Goal: Task Accomplishment & Management: Use online tool/utility

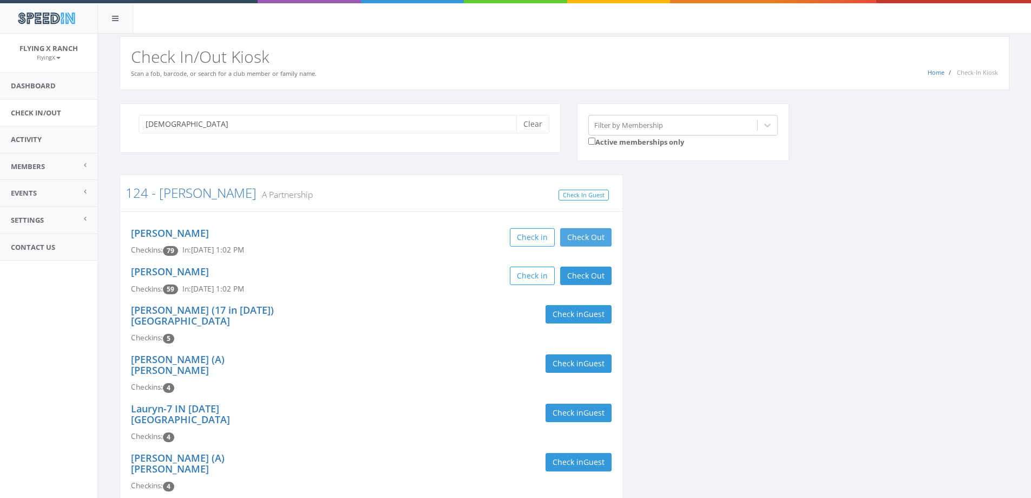
type input "[DEMOGRAPHIC_DATA]"
click at [587, 239] on button "Check Out" at bounding box center [585, 237] width 51 height 18
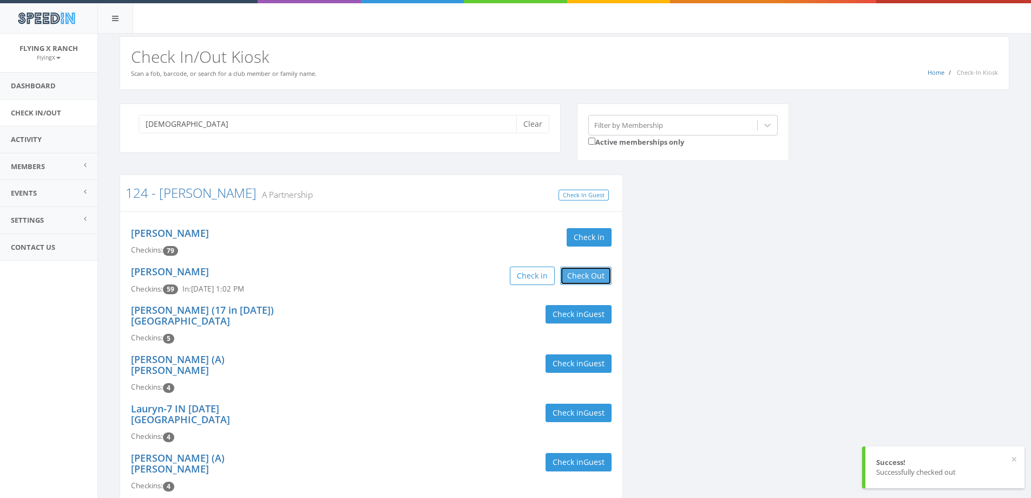
click at [589, 274] on button "Check Out" at bounding box center [585, 275] width 51 height 18
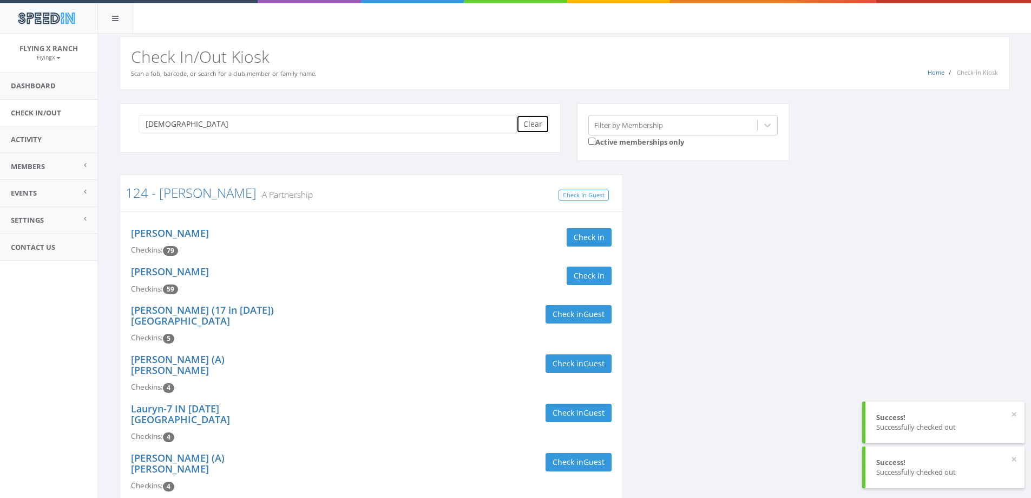
click at [531, 122] on button "Clear" at bounding box center [532, 124] width 33 height 18
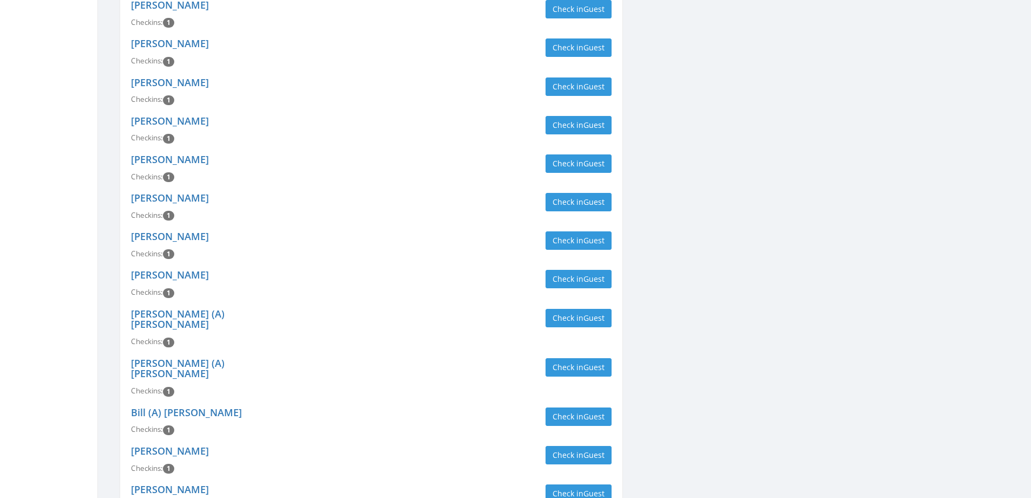
scroll to position [1462, 0]
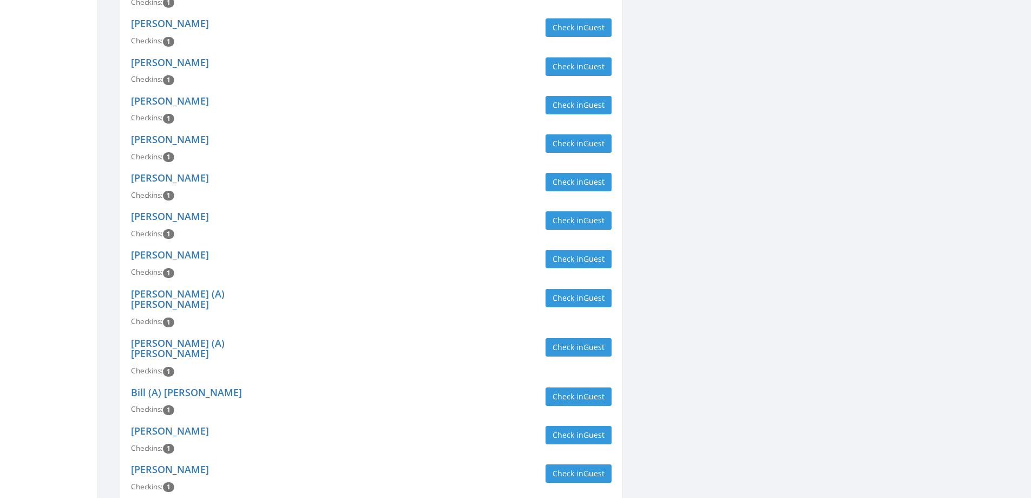
type input "hall"
click at [544, 464] on div "Check in Guest" at bounding box center [495, 473] width 232 height 18
click at [560, 464] on button "Check in Guest" at bounding box center [579, 473] width 66 height 18
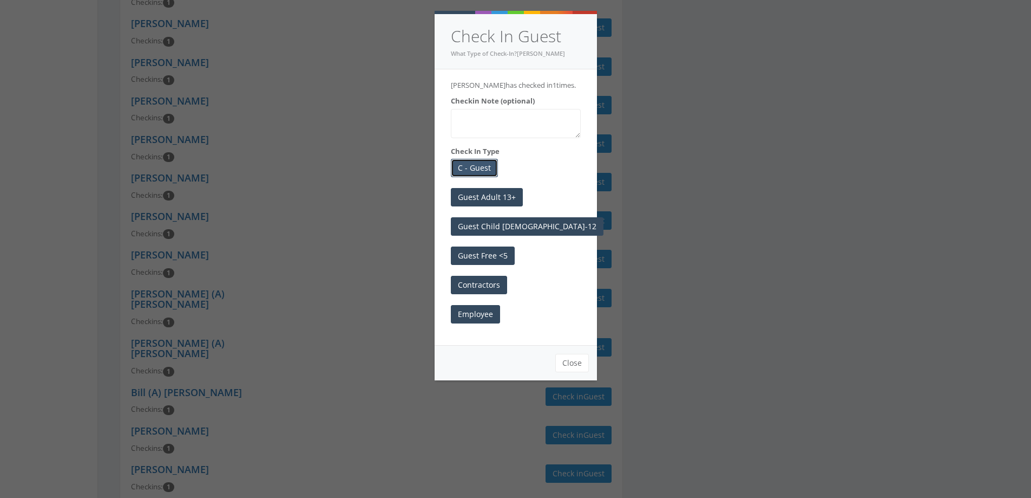
click at [469, 167] on button "C - Guest" at bounding box center [474, 168] width 47 height 18
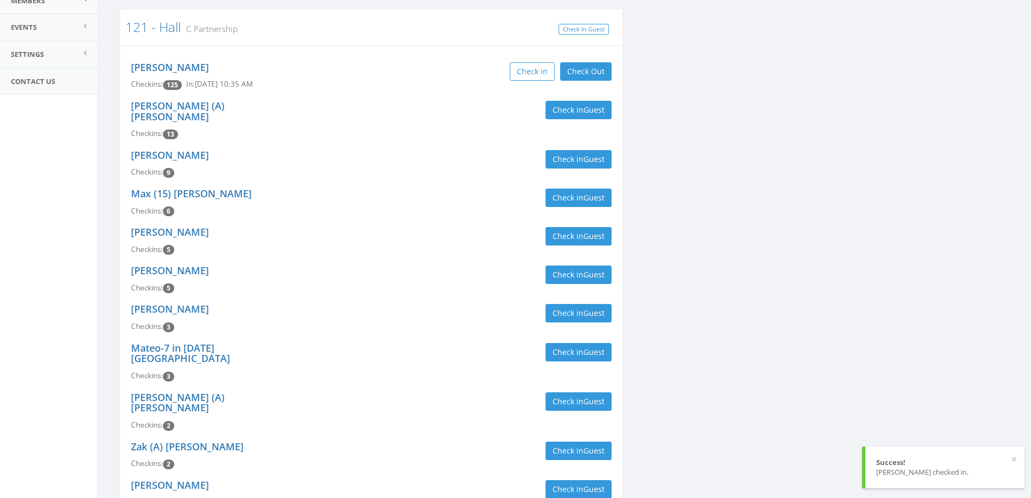
scroll to position [0, 0]
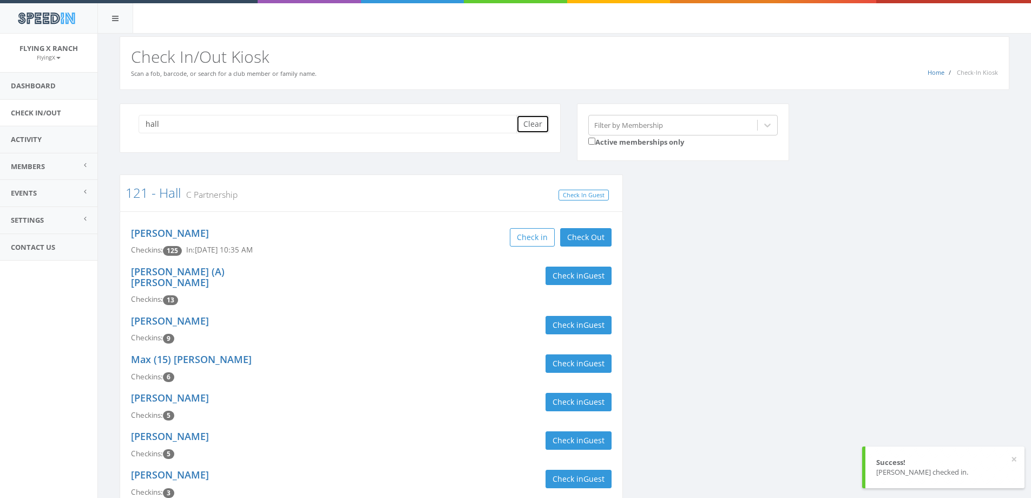
click at [529, 123] on button "Clear" at bounding box center [532, 124] width 33 height 18
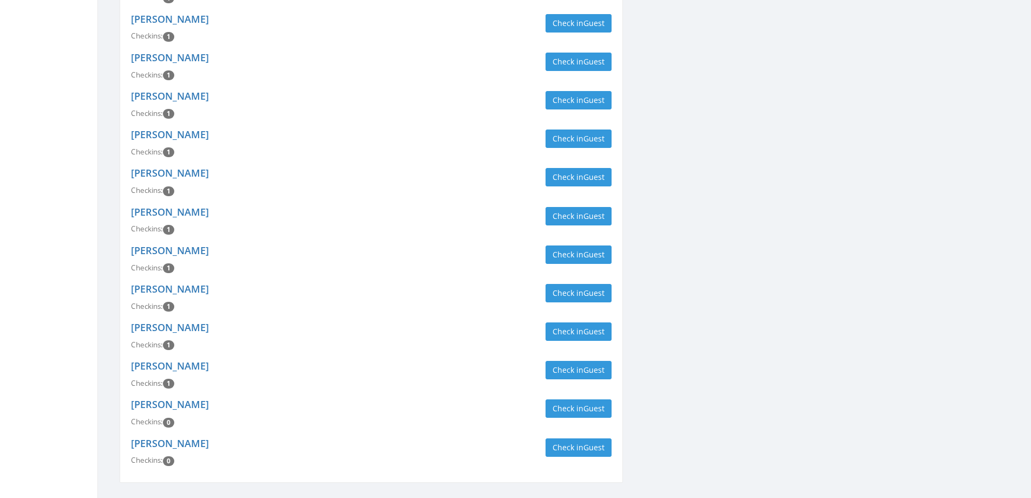
scroll to position [555, 0]
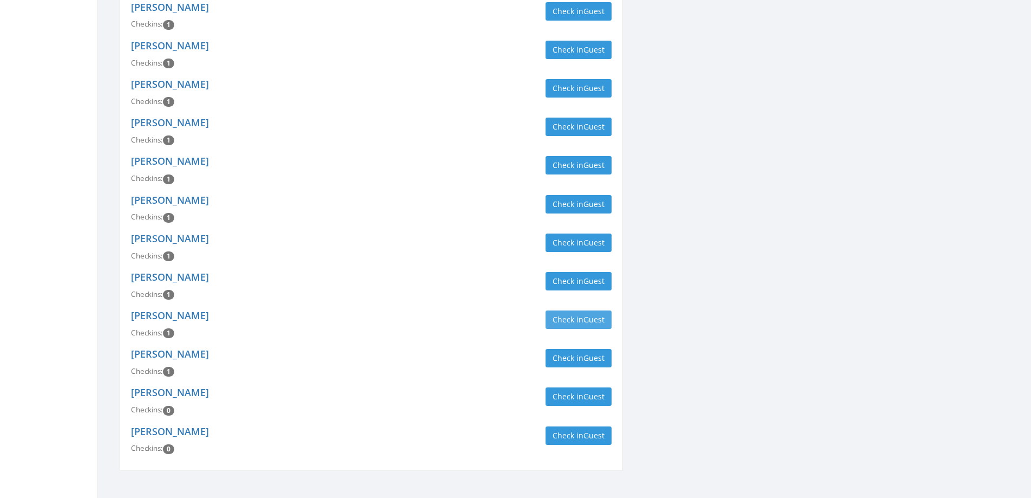
type input "butefish"
click at [576, 310] on button "Check in Guest" at bounding box center [579, 319] width 66 height 18
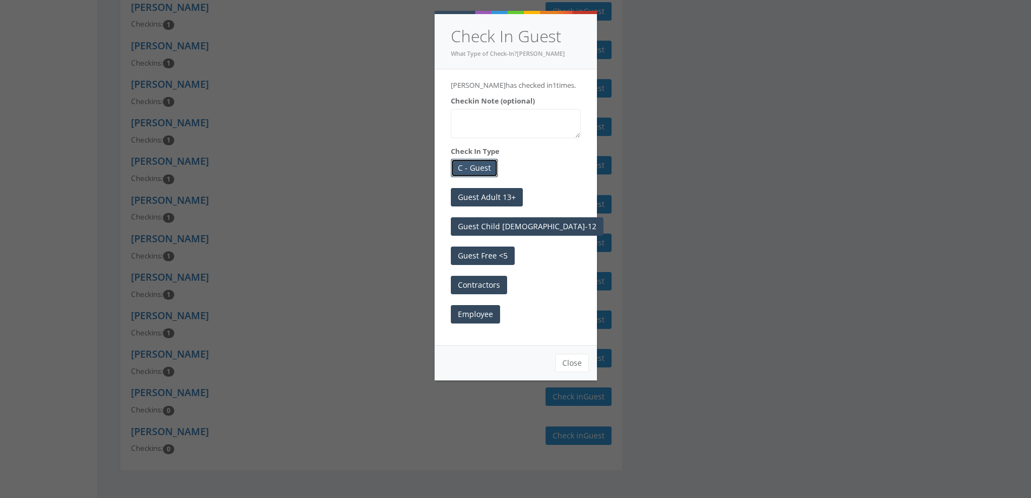
click at [451, 177] on button "C - Guest" at bounding box center [474, 168] width 47 height 18
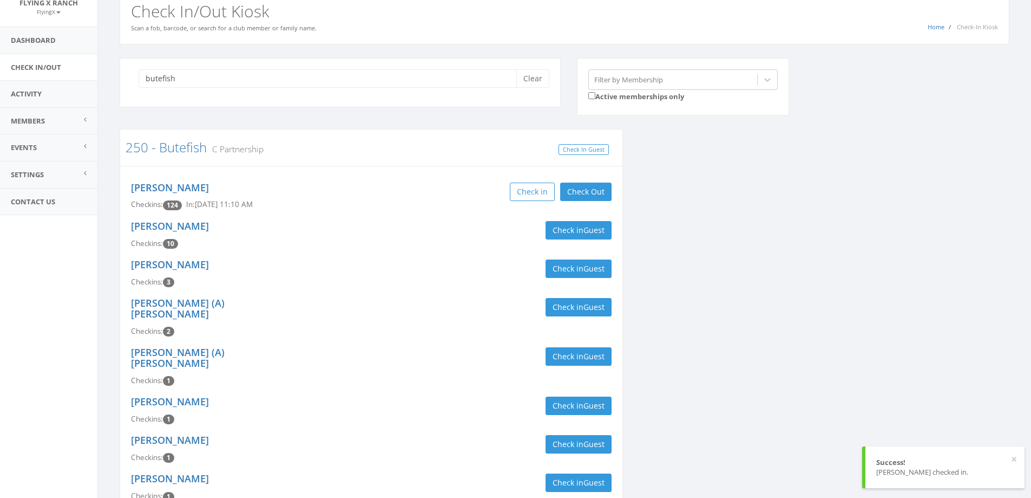
scroll to position [0, 0]
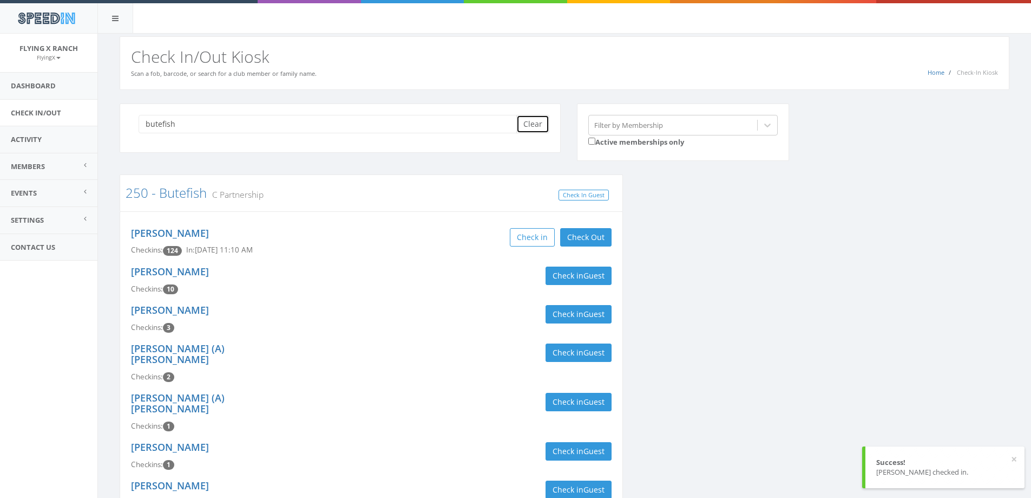
click at [535, 126] on button "Clear" at bounding box center [532, 124] width 33 height 18
